Goal: Information Seeking & Learning: Learn about a topic

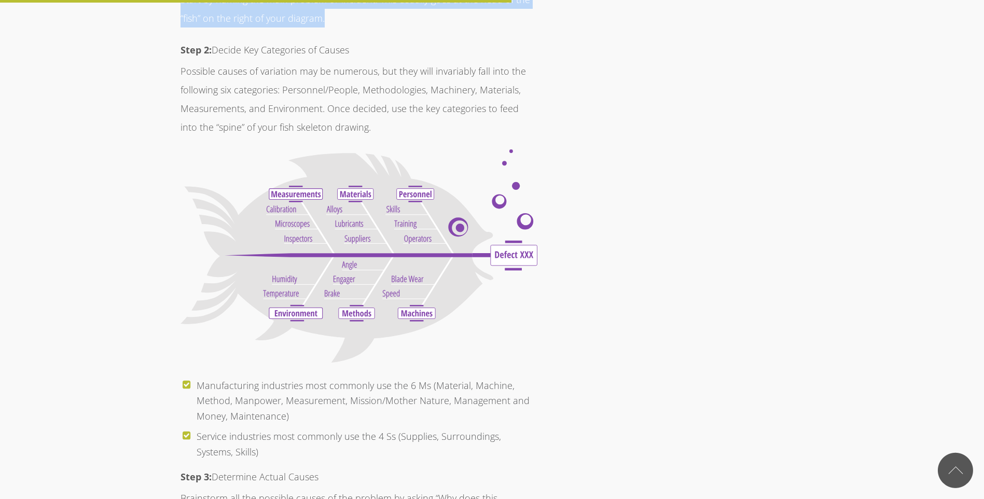
scroll to position [3215, 0]
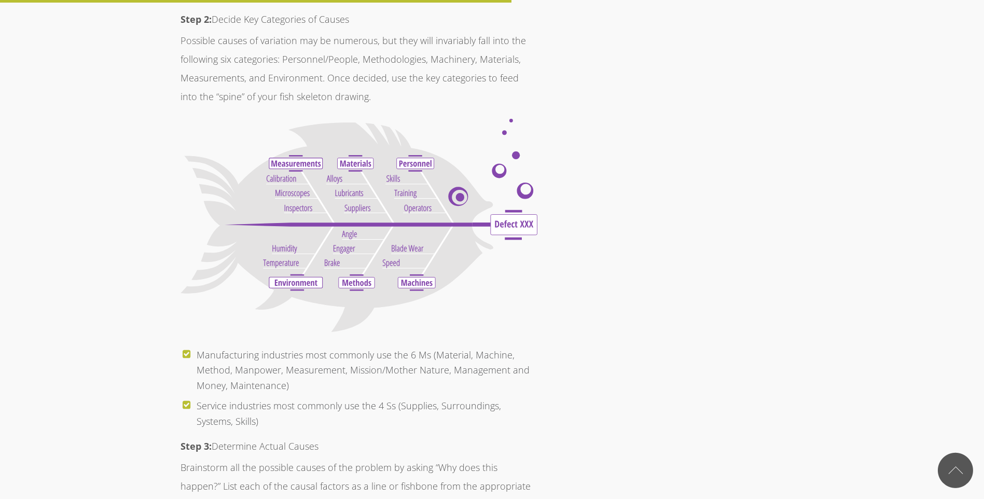
click at [366, 249] on img at bounding box center [358, 225] width 357 height 213
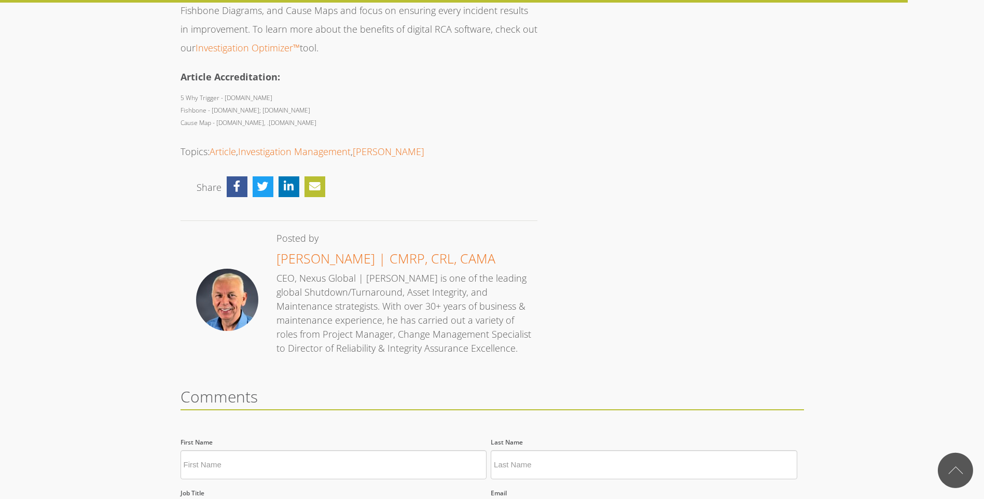
scroll to position [5704, 0]
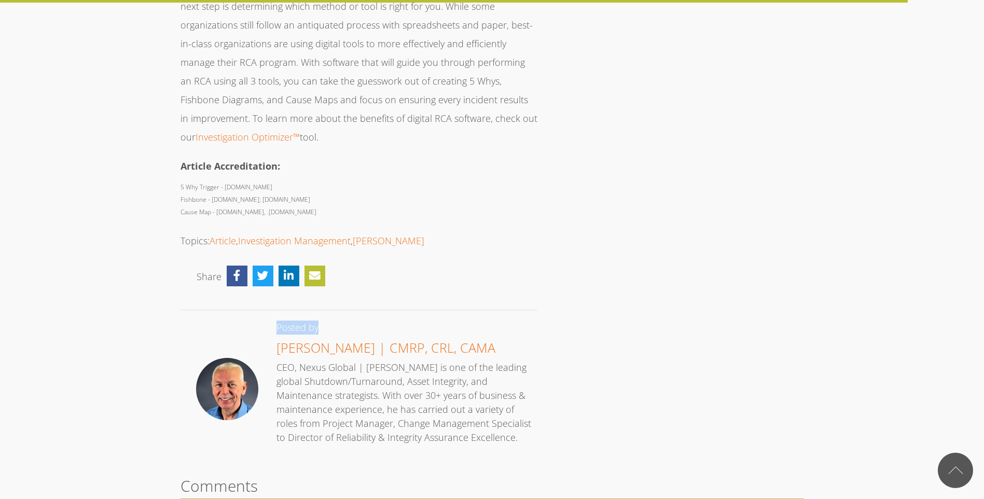
drag, startPoint x: 278, startPoint y: 275, endPoint x: 351, endPoint y: 274, distance: 72.6
click at [351, 320] on p "Posted by [PERSON_NAME] | CMRP, CRL, CAMA CEO, Nexus Global | [PERSON_NAME] is …" at bounding box center [400, 382] width 263 height 124
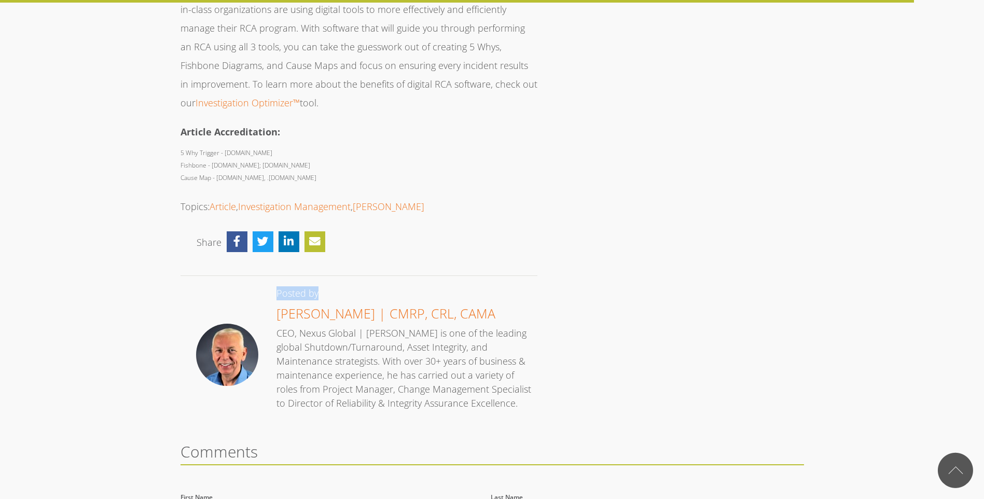
scroll to position [5756, 0]
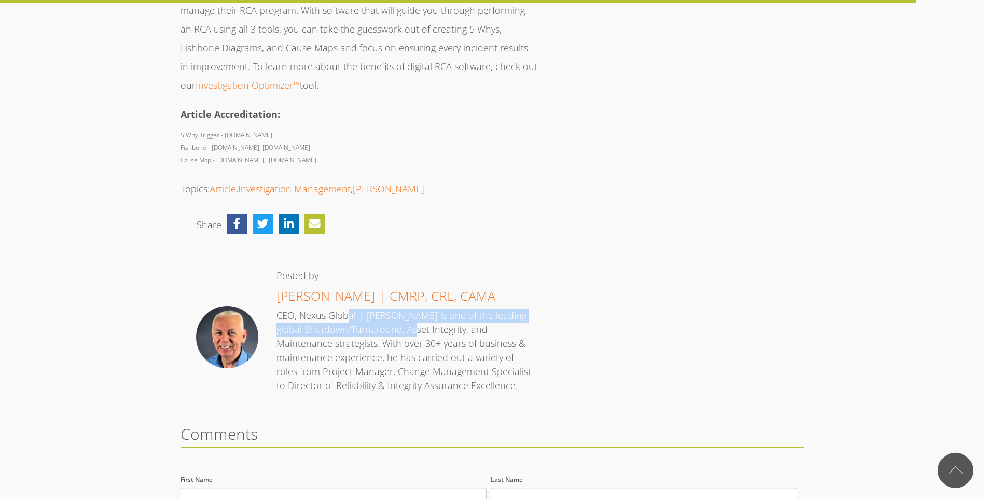
drag, startPoint x: 301, startPoint y: 267, endPoint x: 367, endPoint y: 271, distance: 65.9
click at [367, 271] on p "Posted by [PERSON_NAME] | CMRP, CRL, CAMA CEO, Nexus Global | [PERSON_NAME] is …" at bounding box center [400, 331] width 263 height 124
drag, startPoint x: 367, startPoint y: 271, endPoint x: 337, endPoint y: 264, distance: 30.2
click at [337, 269] on p "Posted by [PERSON_NAME] | CMRP, CRL, CAMA CEO, Nexus Global | [PERSON_NAME] is …" at bounding box center [400, 331] width 263 height 124
drag, startPoint x: 358, startPoint y: 263, endPoint x: 312, endPoint y: 269, distance: 47.0
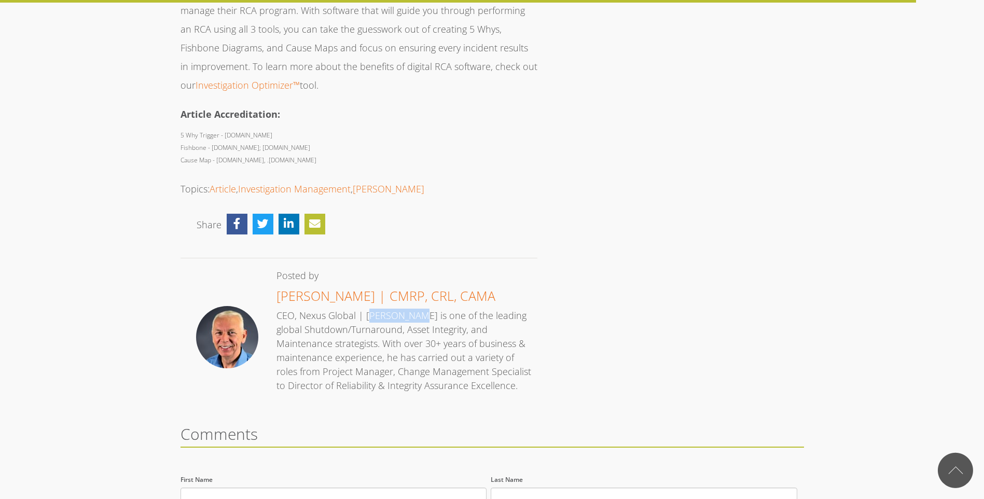
click at [312, 269] on p "Posted by [PERSON_NAME] | CMRP, CRL, CAMA CEO, Nexus Global | [PERSON_NAME] is …" at bounding box center [400, 331] width 263 height 124
drag, startPoint x: 312, startPoint y: 269, endPoint x: 389, endPoint y: 270, distance: 77.3
click at [389, 270] on p "Posted by [PERSON_NAME] | CMRP, CRL, CAMA CEO, Nexus Global | [PERSON_NAME] is …" at bounding box center [400, 331] width 263 height 124
drag, startPoint x: 230, startPoint y: 104, endPoint x: 195, endPoint y: 107, distance: 35.4
click at [195, 129] on p "5 Why Trigger - [DOMAIN_NAME] Fishbone - [DOMAIN_NAME]; [DOMAIN_NAME] Cause Map…" at bounding box center [358, 147] width 357 height 37
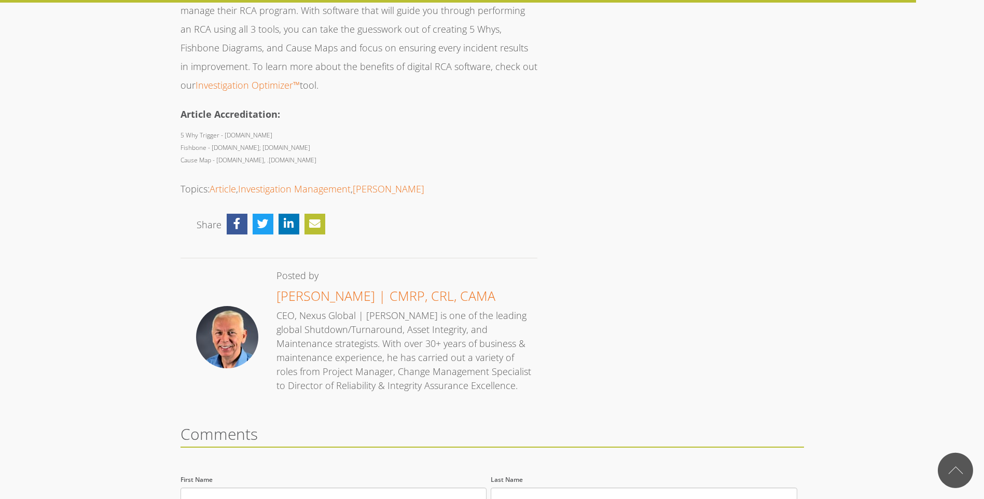
drag, startPoint x: 195, startPoint y: 107, endPoint x: 223, endPoint y: 112, distance: 28.9
click at [223, 129] on p "5 Why Trigger - [DOMAIN_NAME] Fishbone - [DOMAIN_NAME]; [DOMAIN_NAME] Cause Map…" at bounding box center [358, 147] width 357 height 37
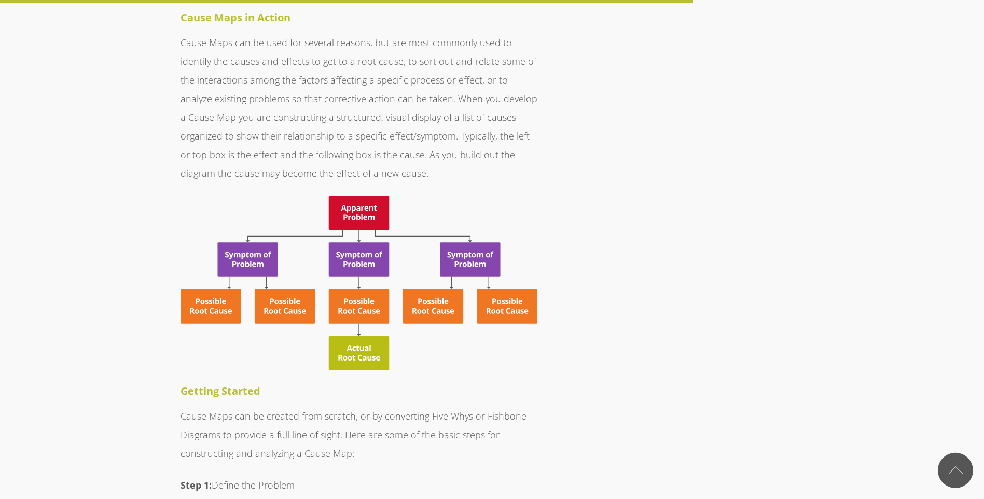
scroll to position [4356, 0]
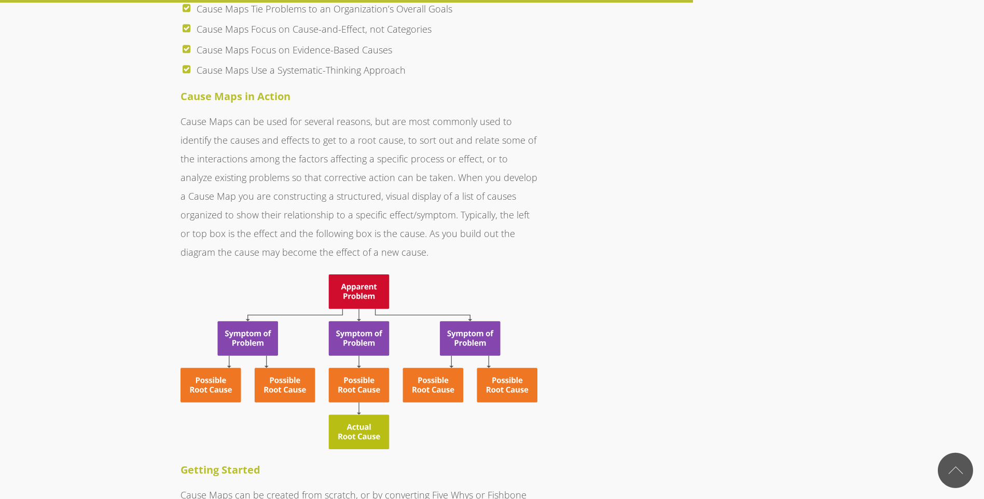
click at [320, 274] on img at bounding box center [358, 361] width 357 height 175
click at [353, 274] on img at bounding box center [358, 361] width 357 height 175
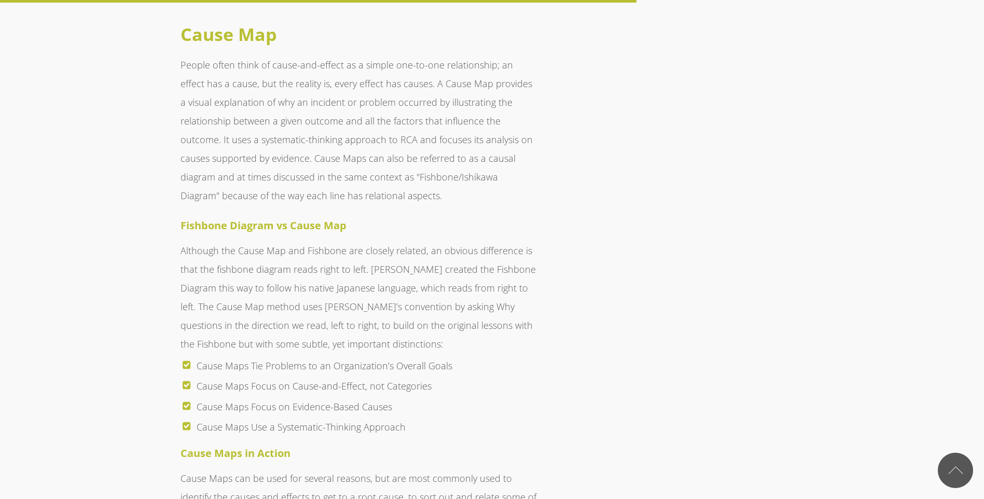
scroll to position [3889, 0]
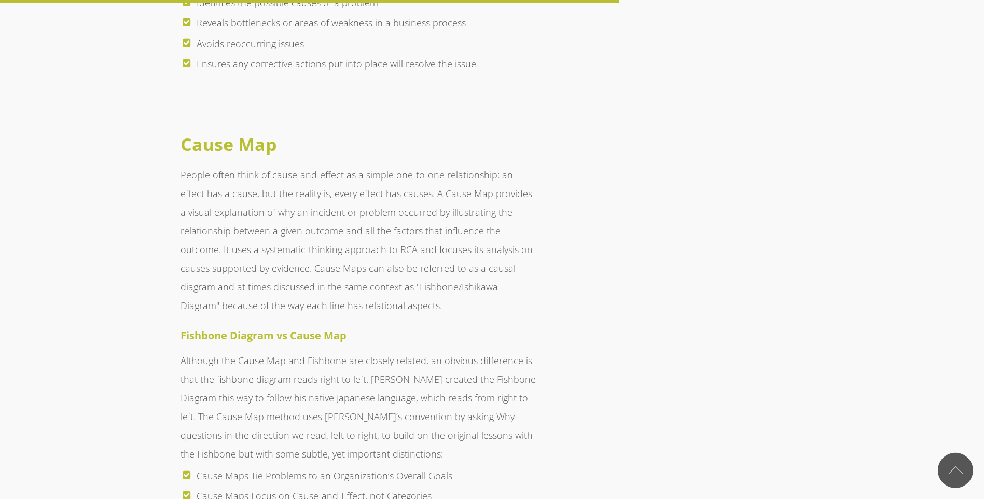
click at [261, 249] on p "People often think of cause-and-effect as a simple one-to-one relationship; an …" at bounding box center [358, 239] width 357 height 149
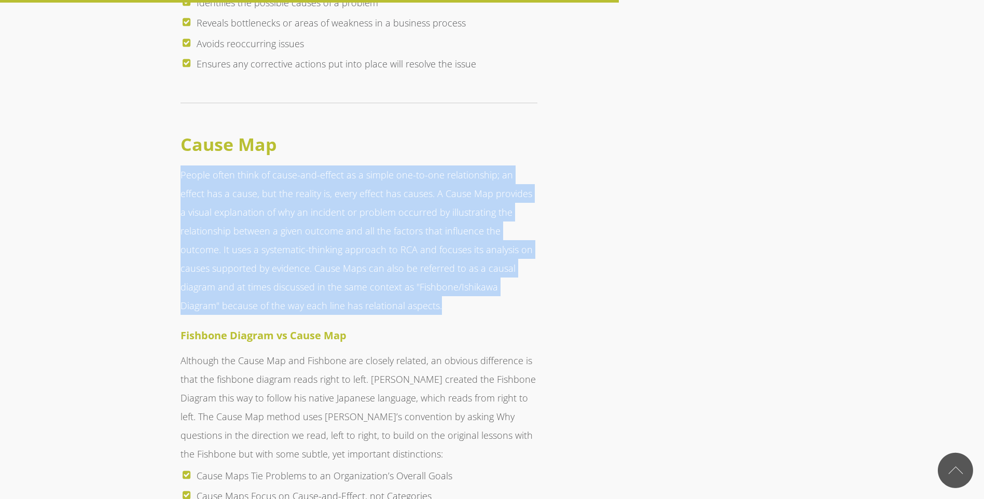
click at [261, 249] on p "People often think of cause-and-effect as a simple one-to-one relationship; an …" at bounding box center [358, 239] width 357 height 149
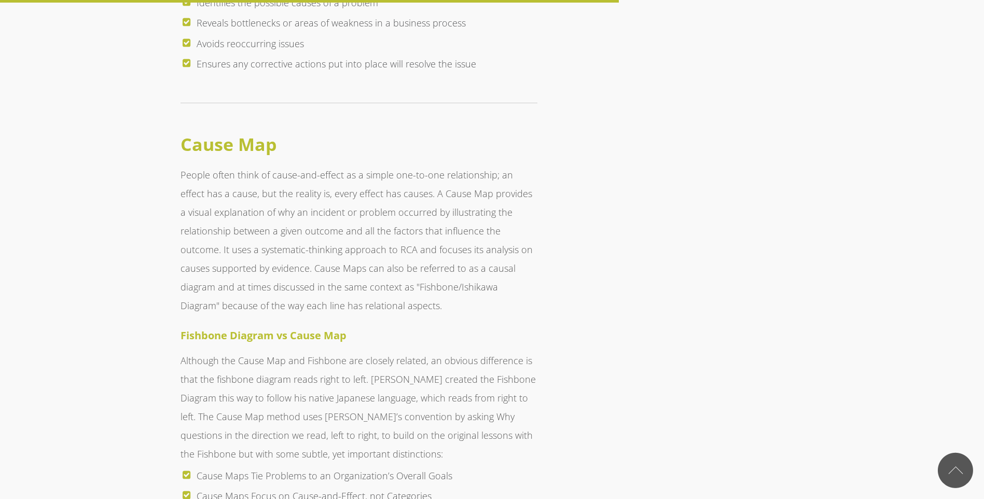
drag, startPoint x: 261, startPoint y: 249, endPoint x: 577, endPoint y: 355, distance: 333.0
click at [312, 351] on p "Although the Cause Map and Fishbone are closely related, an obvious difference …" at bounding box center [358, 407] width 357 height 112
click at [311, 351] on p "Although the Cause Map and Fishbone are closely related, an obvious difference …" at bounding box center [358, 407] width 357 height 112
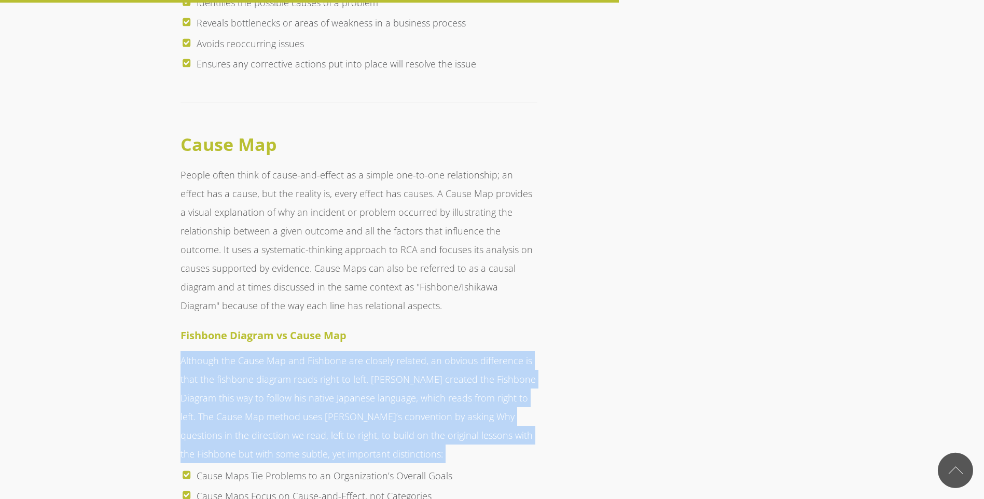
click at [311, 351] on p "Although the Cause Map and Fishbone are closely related, an obvious difference …" at bounding box center [358, 407] width 357 height 112
drag, startPoint x: 311, startPoint y: 329, endPoint x: 290, endPoint y: 340, distance: 23.9
click at [290, 351] on p "Although the Cause Map and Fishbone are closely related, an obvious difference …" at bounding box center [358, 407] width 357 height 112
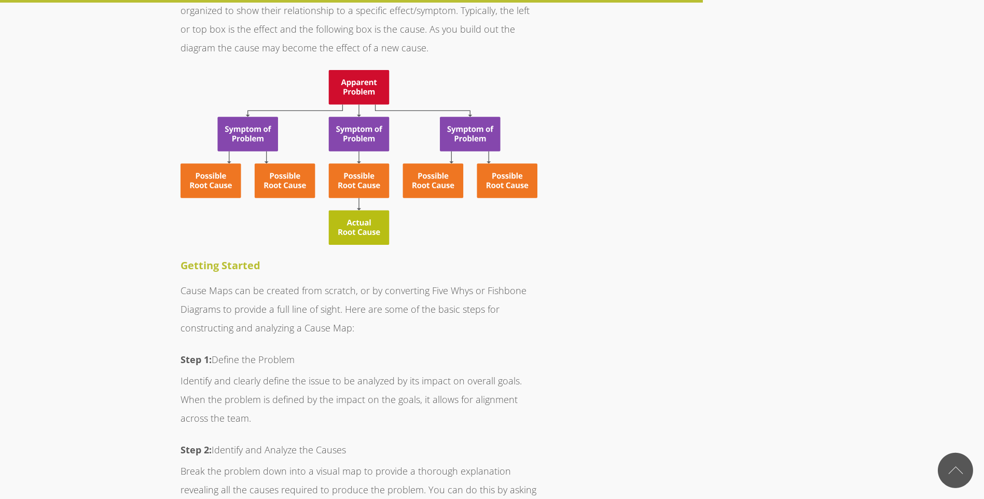
scroll to position [4563, 0]
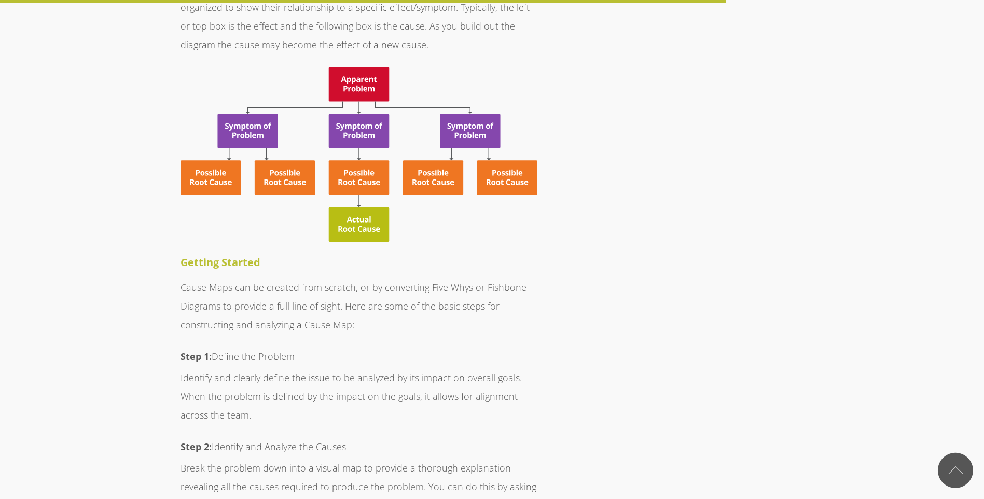
click at [347, 199] on img at bounding box center [358, 154] width 357 height 175
click at [452, 255] on h4 "Getting Started" at bounding box center [358, 263] width 357 height 16
click at [343, 188] on img at bounding box center [358, 154] width 357 height 175
click at [353, 188] on img at bounding box center [358, 154] width 357 height 175
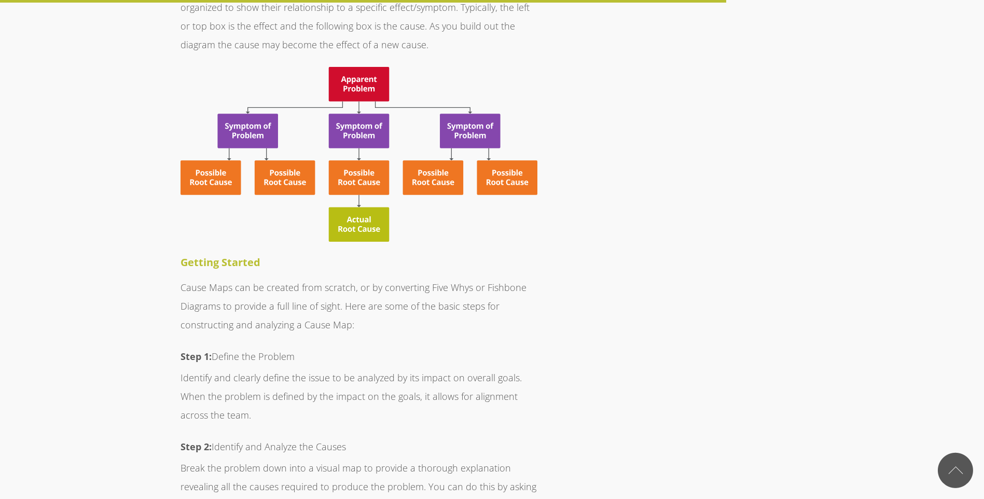
click at [354, 188] on img at bounding box center [358, 154] width 357 height 175
click at [355, 189] on img at bounding box center [358, 154] width 357 height 175
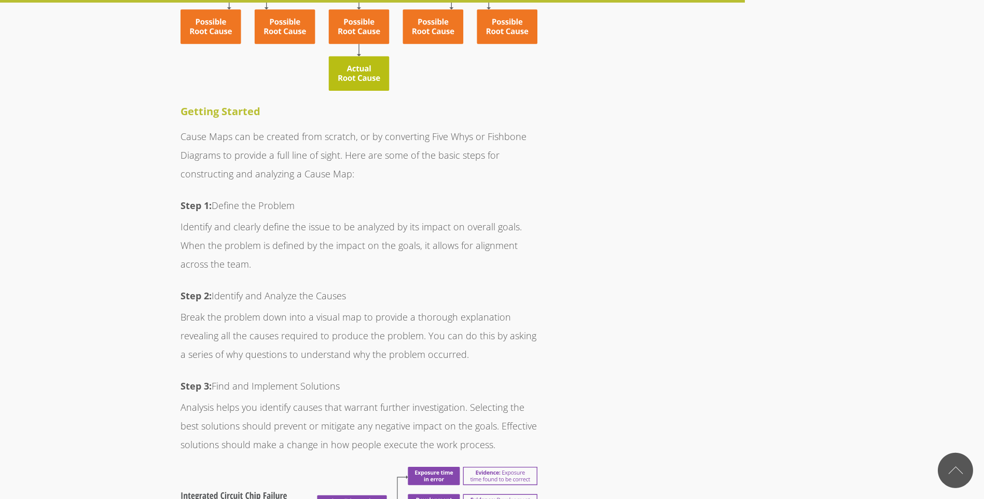
scroll to position [4667, 0]
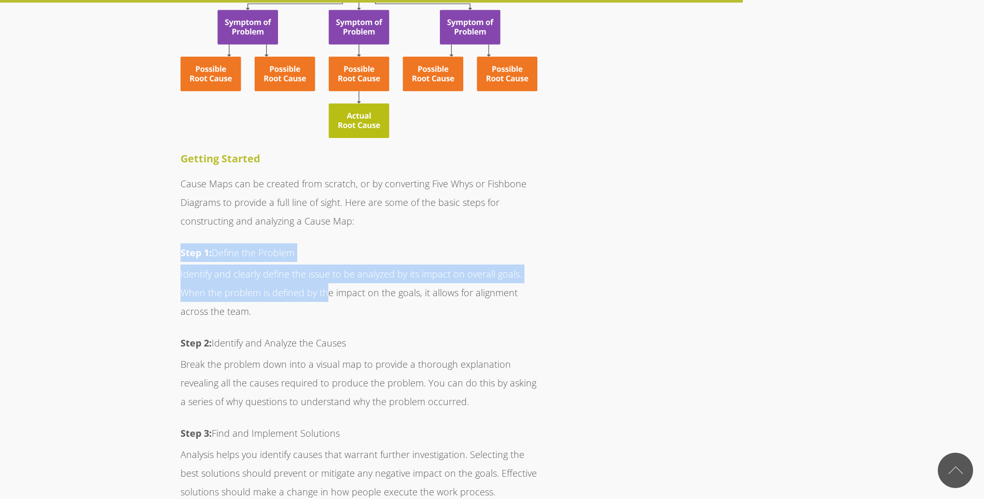
drag, startPoint x: 171, startPoint y: 208, endPoint x: 327, endPoint y: 263, distance: 165.3
click at [327, 264] on p "Identify and clearly define the issue to be analyzed by its impact on overall g…" at bounding box center [358, 292] width 357 height 56
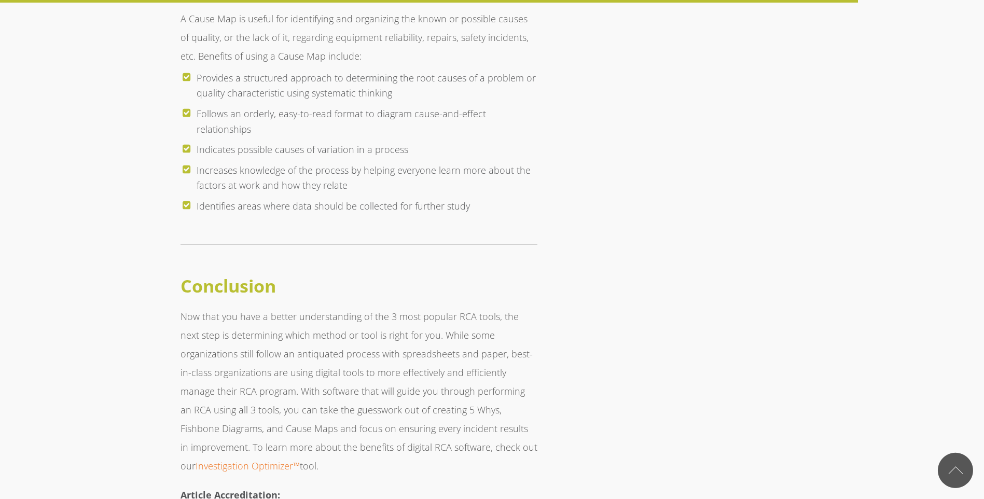
scroll to position [5393, 0]
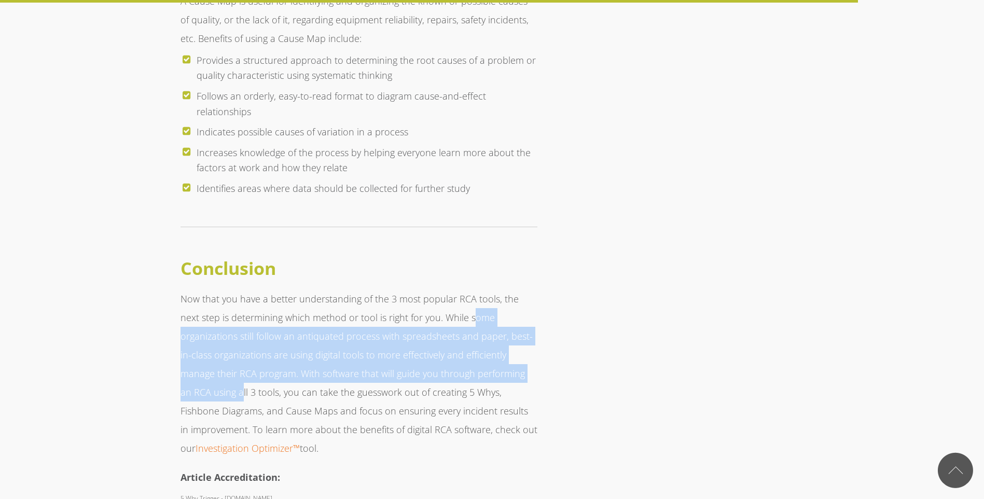
drag, startPoint x: 502, startPoint y: 295, endPoint x: 525, endPoint y: 313, distance: 29.6
click at [525, 313] on p "Now that you have a better understanding of the 3 most popular RCA tools, the n…" at bounding box center [358, 373] width 357 height 168
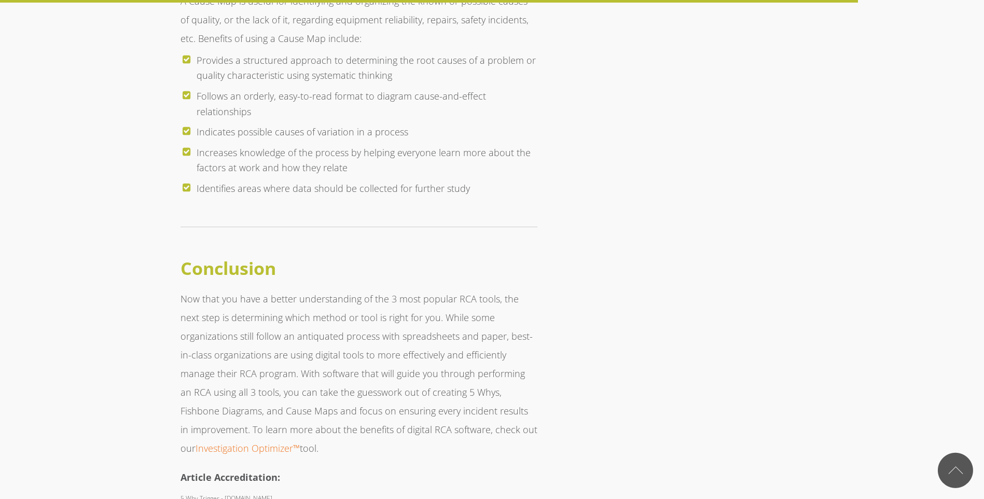
drag, startPoint x: 525, startPoint y: 313, endPoint x: 611, endPoint y: 332, distance: 87.6
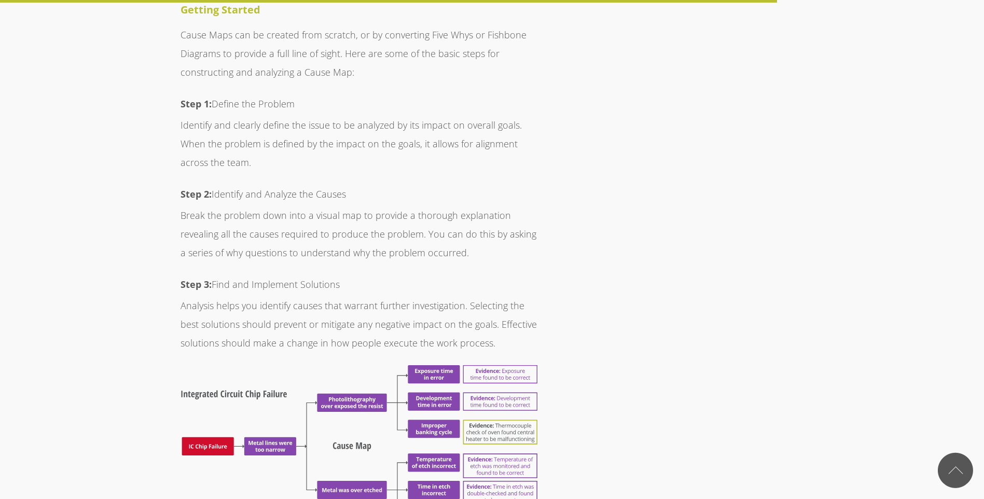
scroll to position [4801, 0]
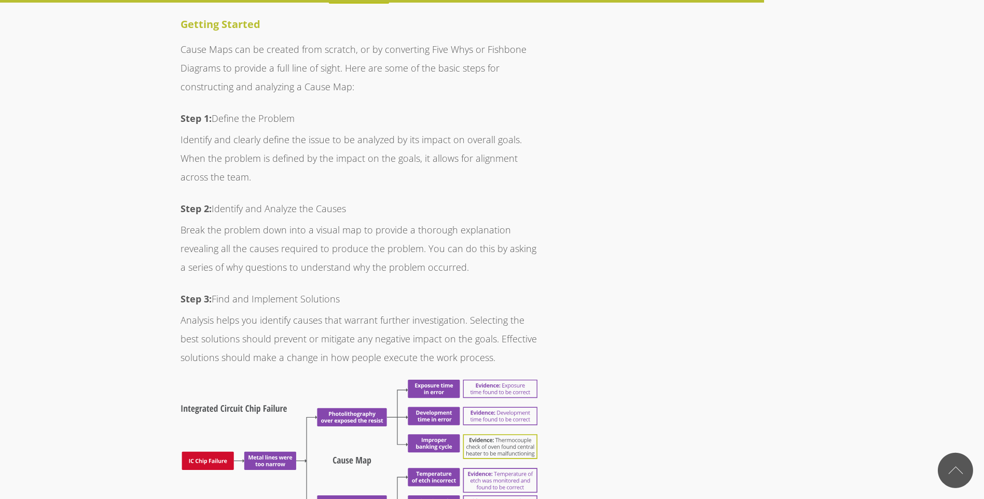
click at [502, 380] on img at bounding box center [358, 463] width 357 height 167
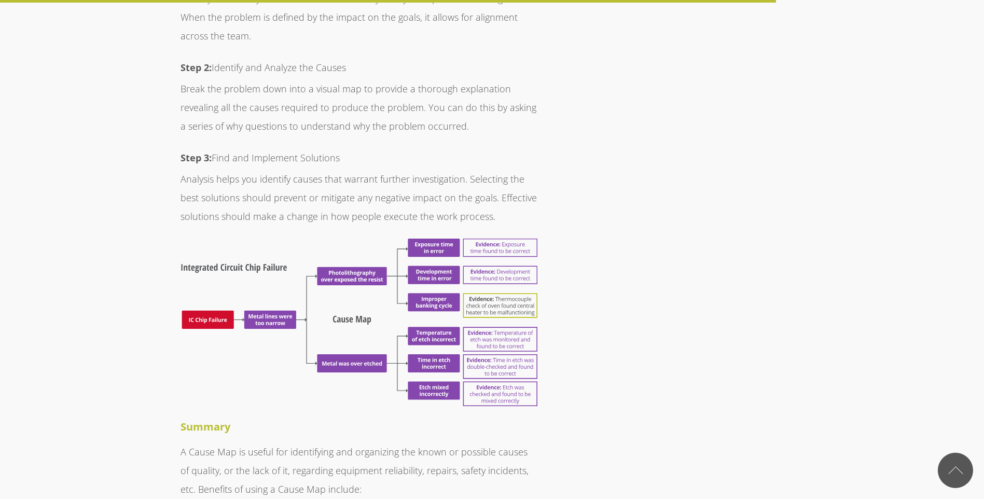
scroll to position [5009, 0]
